Goal: Transaction & Acquisition: Purchase product/service

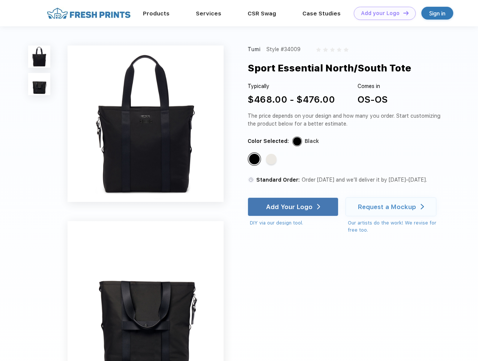
click at [382, 13] on link "Add your Logo Design Tool" at bounding box center [385, 13] width 62 height 13
click at [0, 0] on div "Design Tool" at bounding box center [0, 0] width 0 height 0
click at [403, 13] on link "Add your Logo Design Tool" at bounding box center [385, 13] width 62 height 13
click at [39, 56] on img at bounding box center [39, 56] width 22 height 22
click at [39, 84] on img at bounding box center [39, 84] width 22 height 22
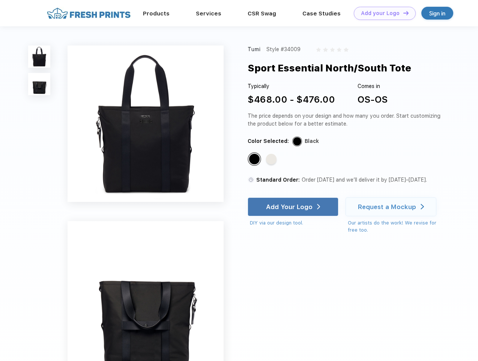
click at [255, 159] on div "Standard Color" at bounding box center [254, 159] width 11 height 11
click at [272, 159] on div "Standard Color" at bounding box center [271, 159] width 11 height 11
click at [294, 207] on div "Add Your Logo" at bounding box center [289, 207] width 47 height 8
click at [392, 207] on div "Request a Mockup" at bounding box center [387, 207] width 58 height 8
